Goal: Find specific page/section: Find specific page/section

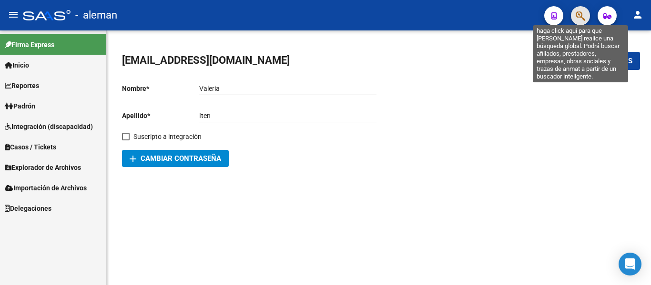
click at [577, 18] on icon "button" at bounding box center [581, 15] width 10 height 11
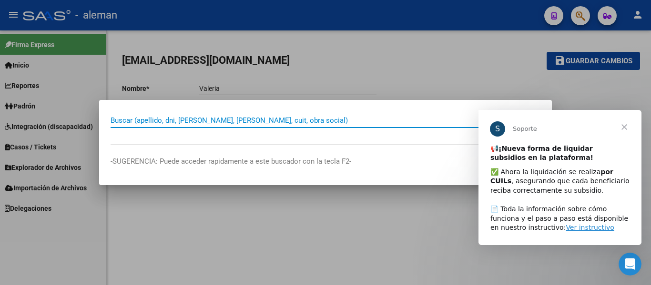
paste input "42366225"
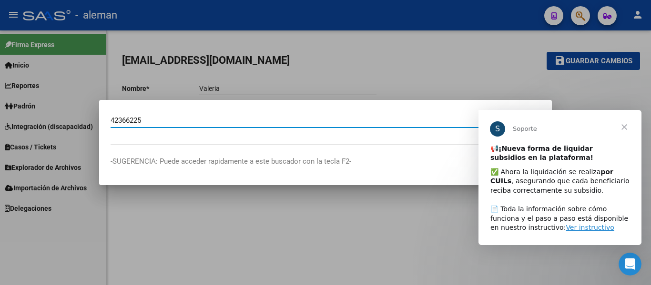
type input "42366225"
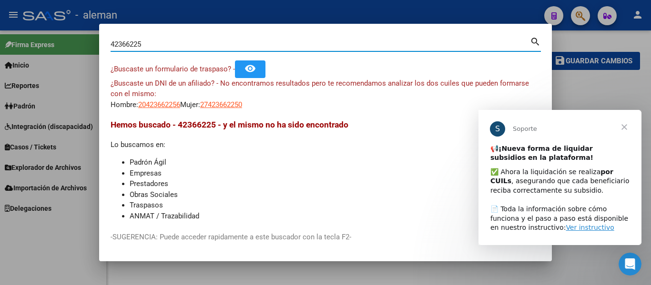
click at [626, 125] on span "Cerrar" at bounding box center [624, 127] width 34 height 34
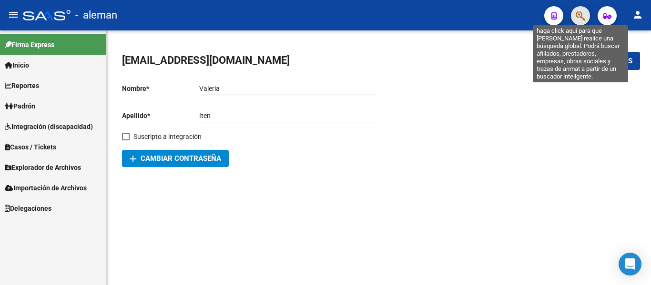
click at [582, 13] on icon "button" at bounding box center [581, 15] width 10 height 11
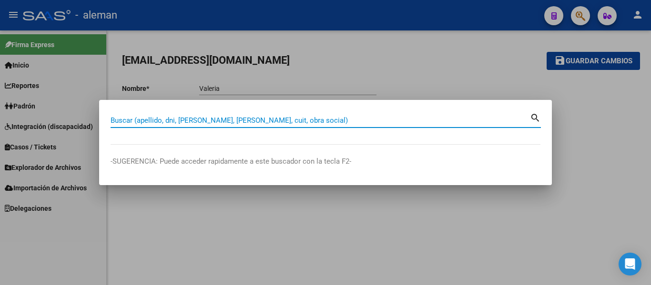
click at [136, 121] on input "Buscar (apellido, dni, [PERSON_NAME], [PERSON_NAME], cuit, obra social)" at bounding box center [320, 120] width 419 height 9
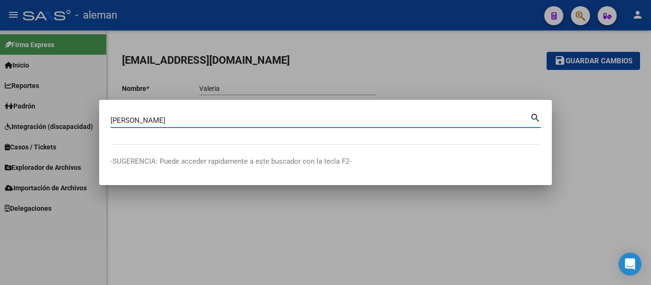
type input "lattanzi"
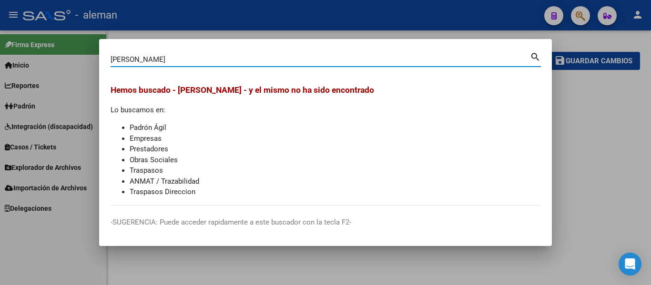
click at [576, 166] on div at bounding box center [325, 142] width 651 height 285
